Goal: Information Seeking & Learning: Learn about a topic

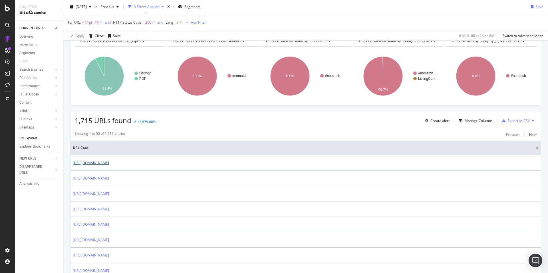
scroll to position [31, 0]
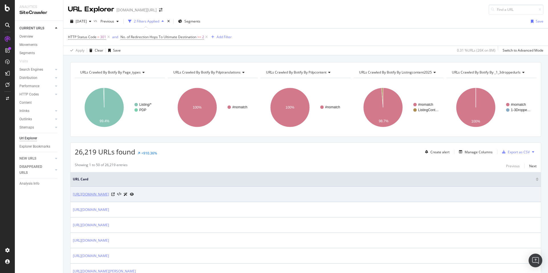
copy link "https://www.trendyol.com/ar/thermos-metallic-outdoor-equipment-x-b105417-r10-c1…"
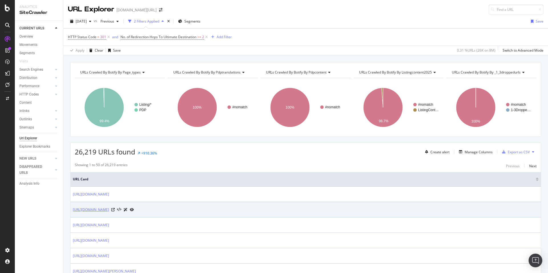
copy link "https://www.trendyol.com/ar/thermos-orange-x-b105417-r16"
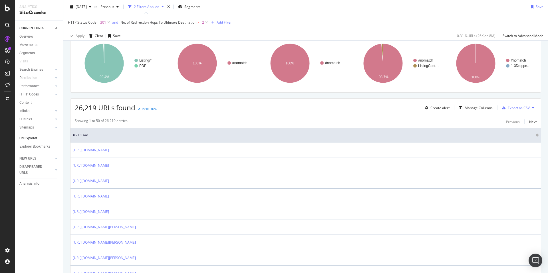
scroll to position [604, 0]
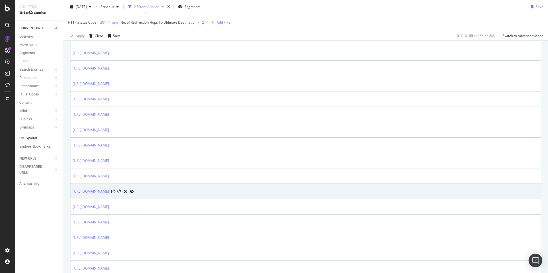
copy link "https://www.trendyol.com/ar/dolce-gabbana-white-x-b331-r3"
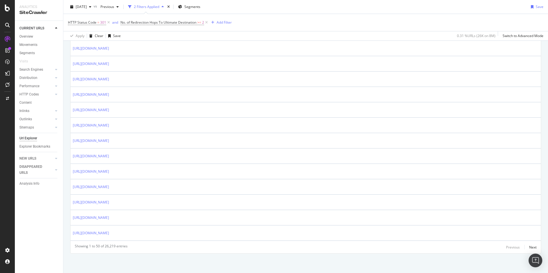
scroll to position [717, 0]
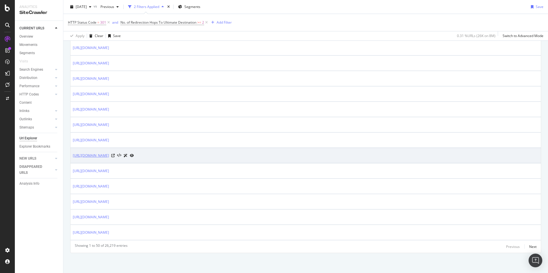
copy link "https://www.trendyol.com/ar/gray-remote-control-x-r4-c110304"
click at [109, 158] on link "https://www.trendyol.com/ar/gray-remote-control-x-r4-c110304" at bounding box center [91, 156] width 36 height 6
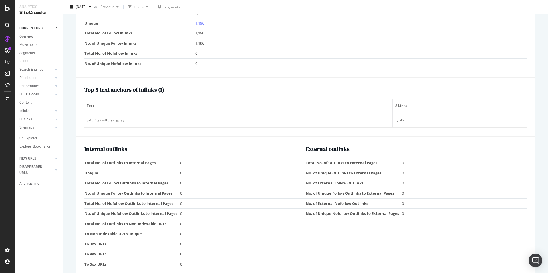
scroll to position [590, 0]
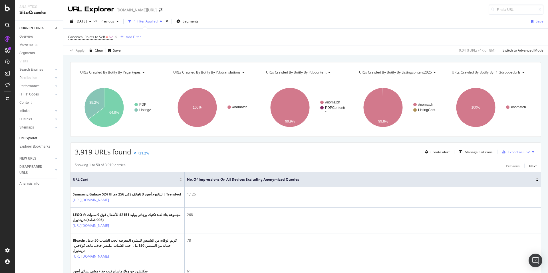
scroll to position [558, 0]
